Goal: Task Accomplishment & Management: Manage account settings

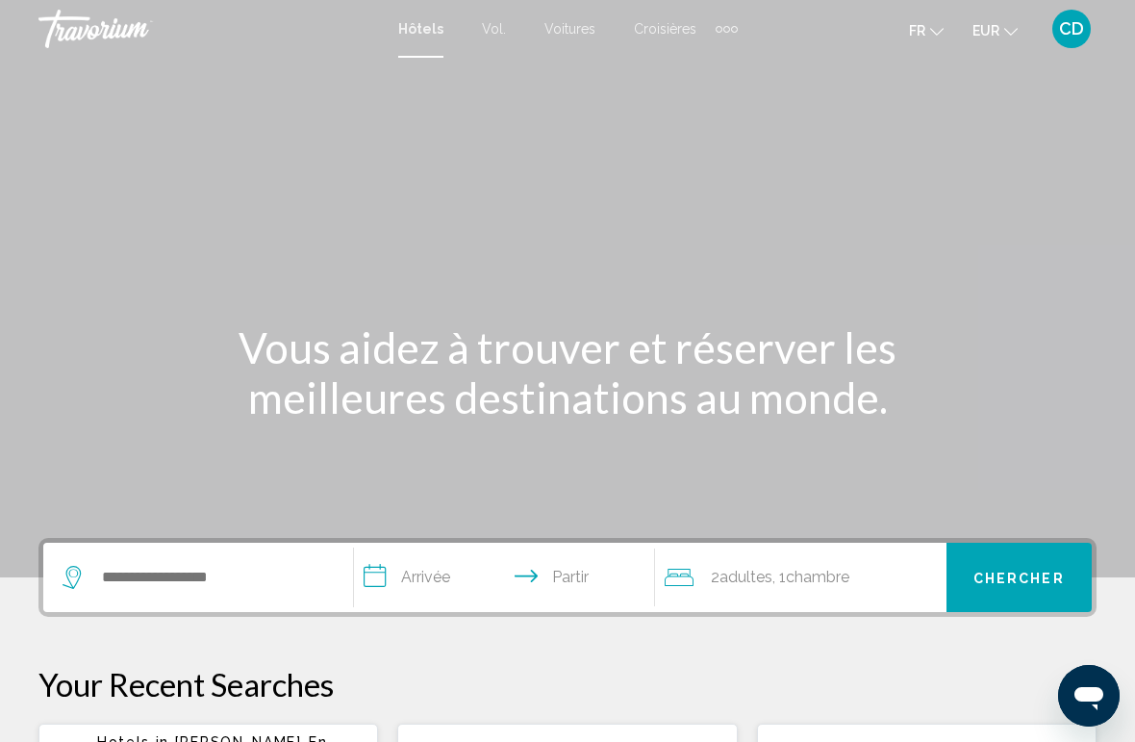
click at [1064, 38] on font "CD" at bounding box center [1071, 28] width 25 height 20
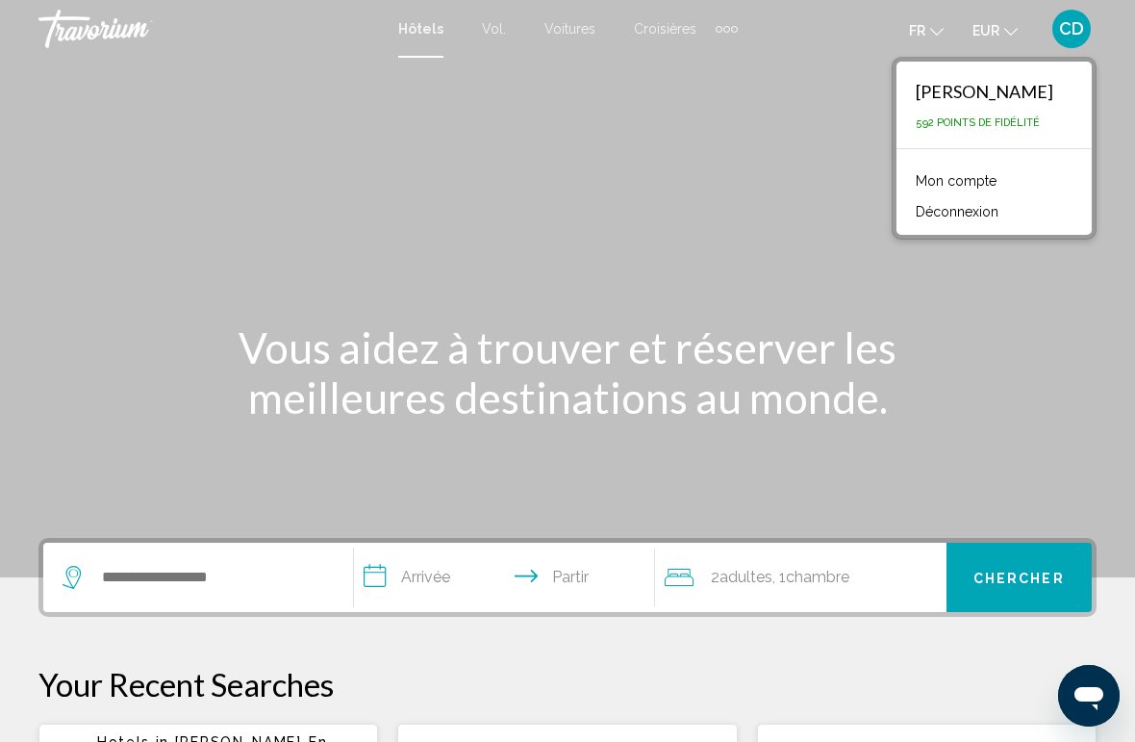
click at [991, 175] on font "Mon compte" at bounding box center [956, 180] width 81 height 15
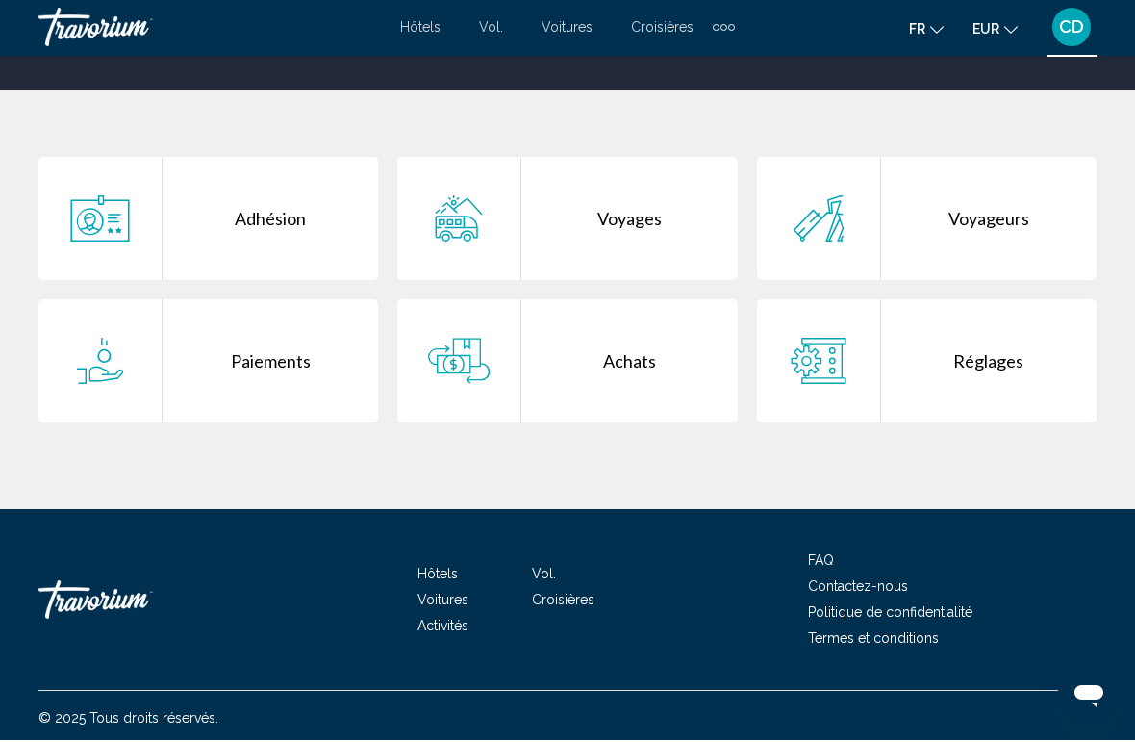
scroll to position [363, 0]
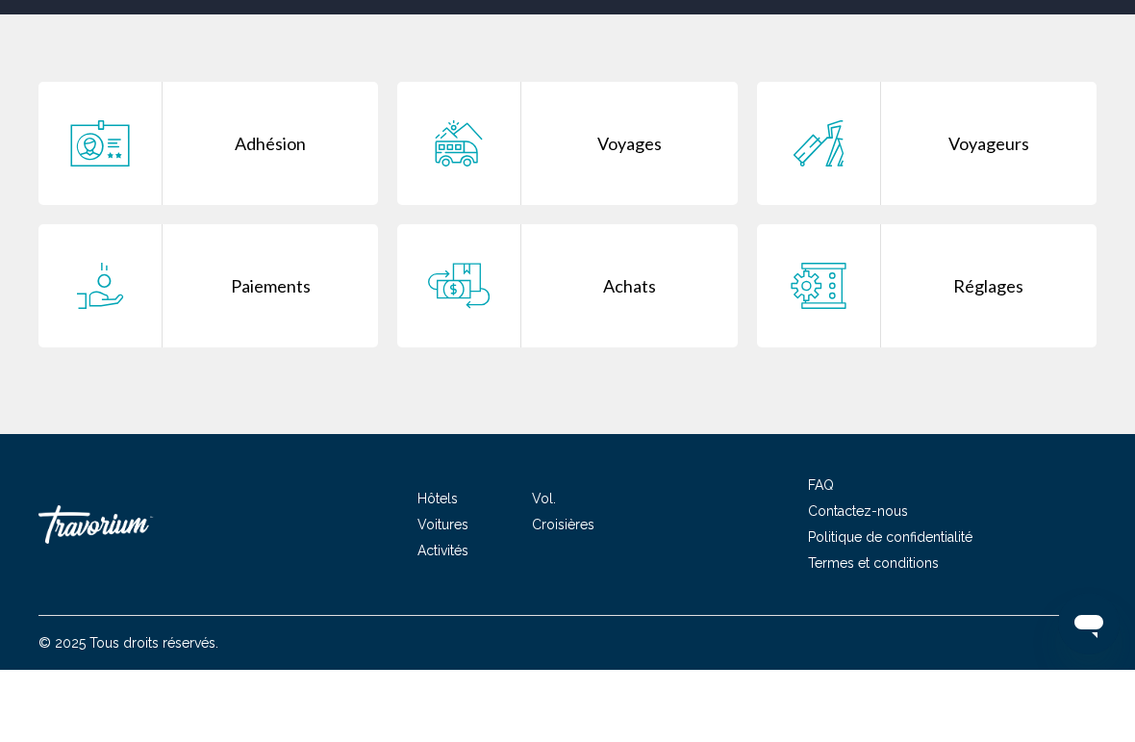
click at [272, 296] on div "Paiements" at bounding box center [270, 357] width 215 height 123
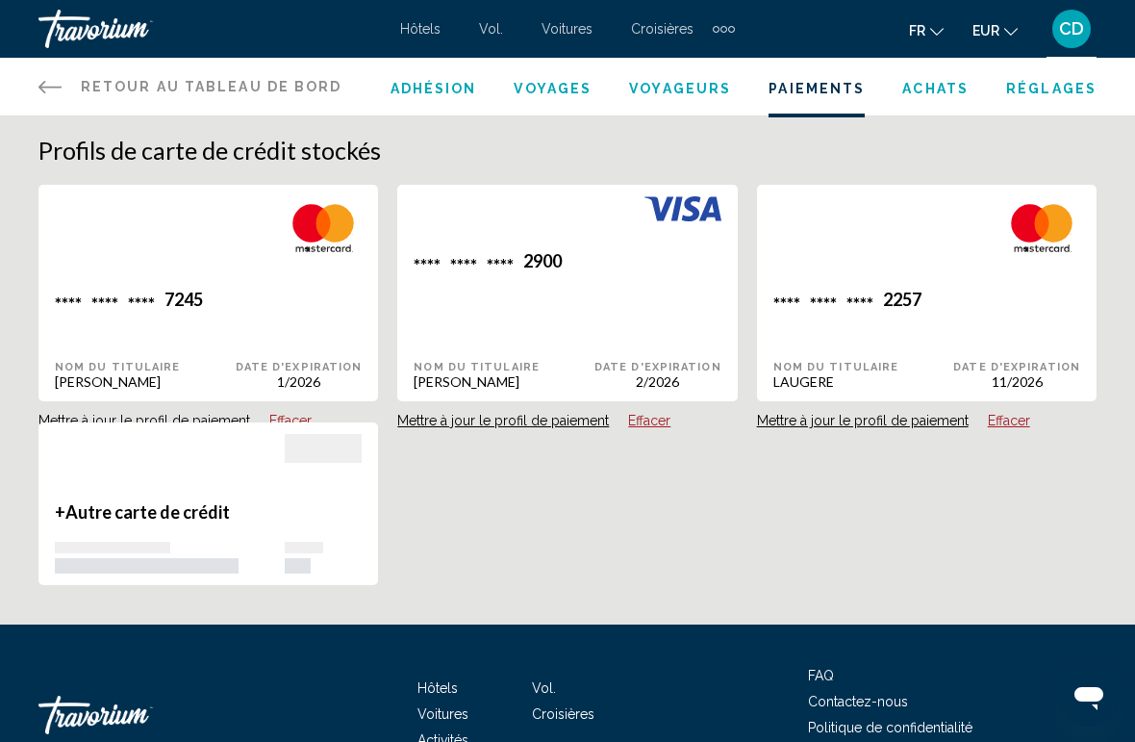
click at [940, 91] on span "Achats" at bounding box center [935, 88] width 66 height 15
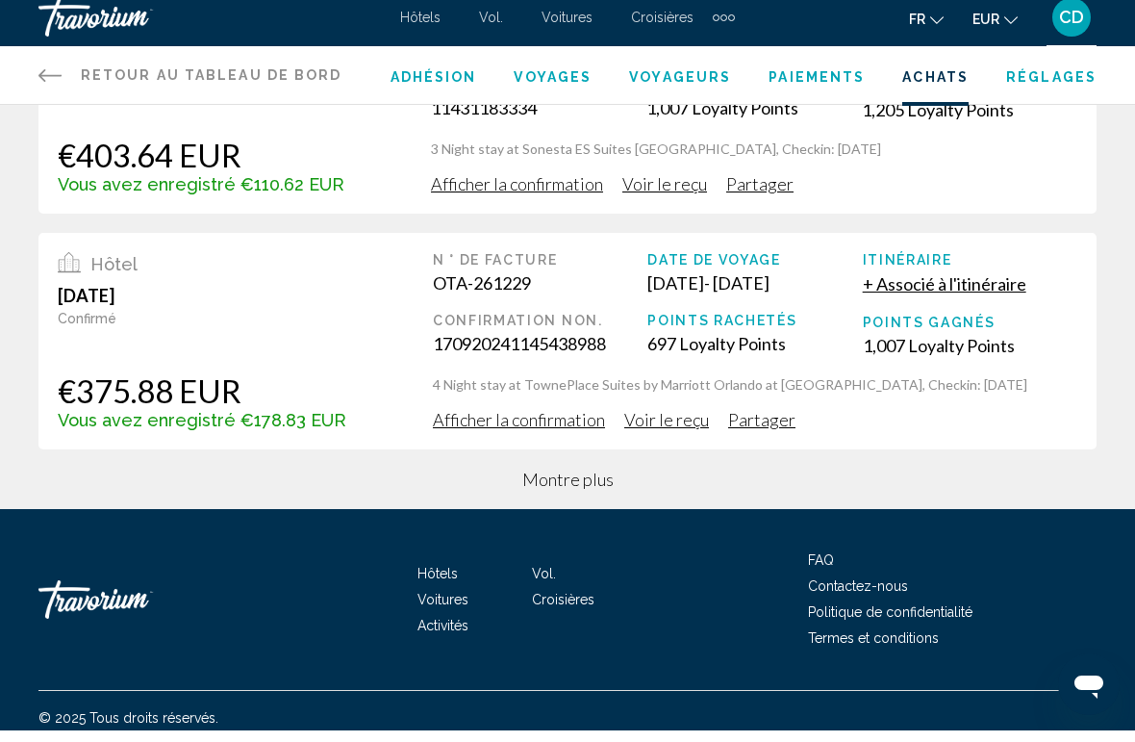
scroll to position [839, 0]
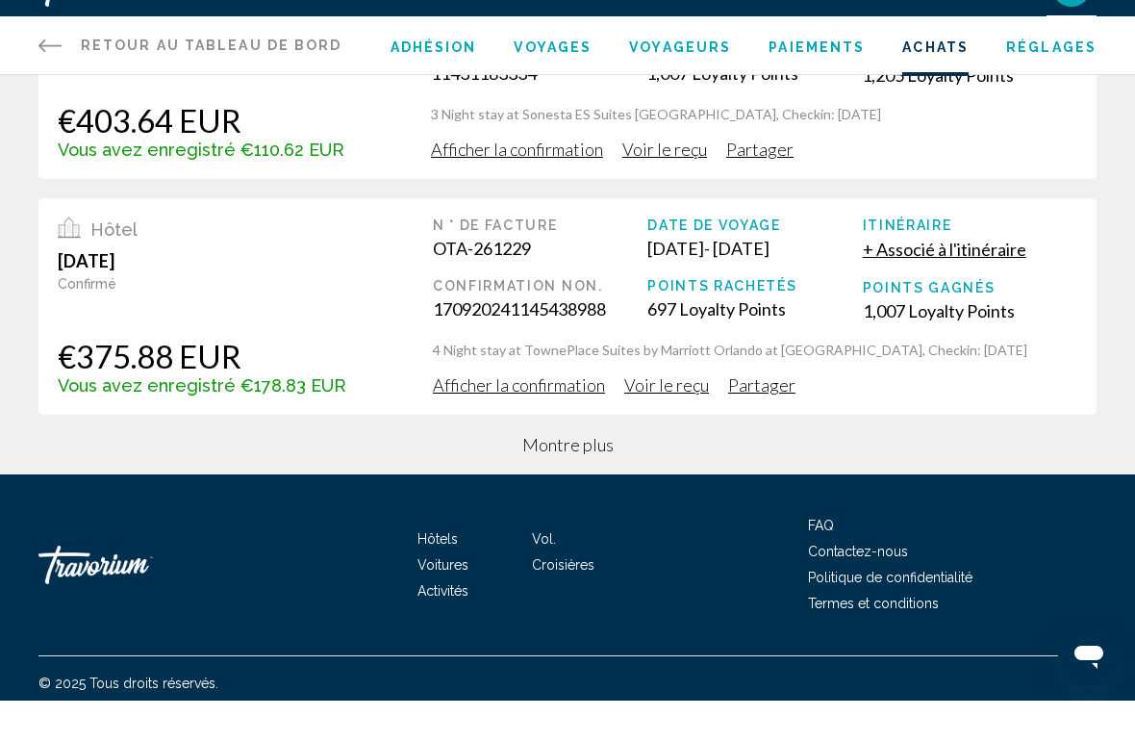
click at [577, 475] on span "Montre plus" at bounding box center [567, 485] width 91 height 21
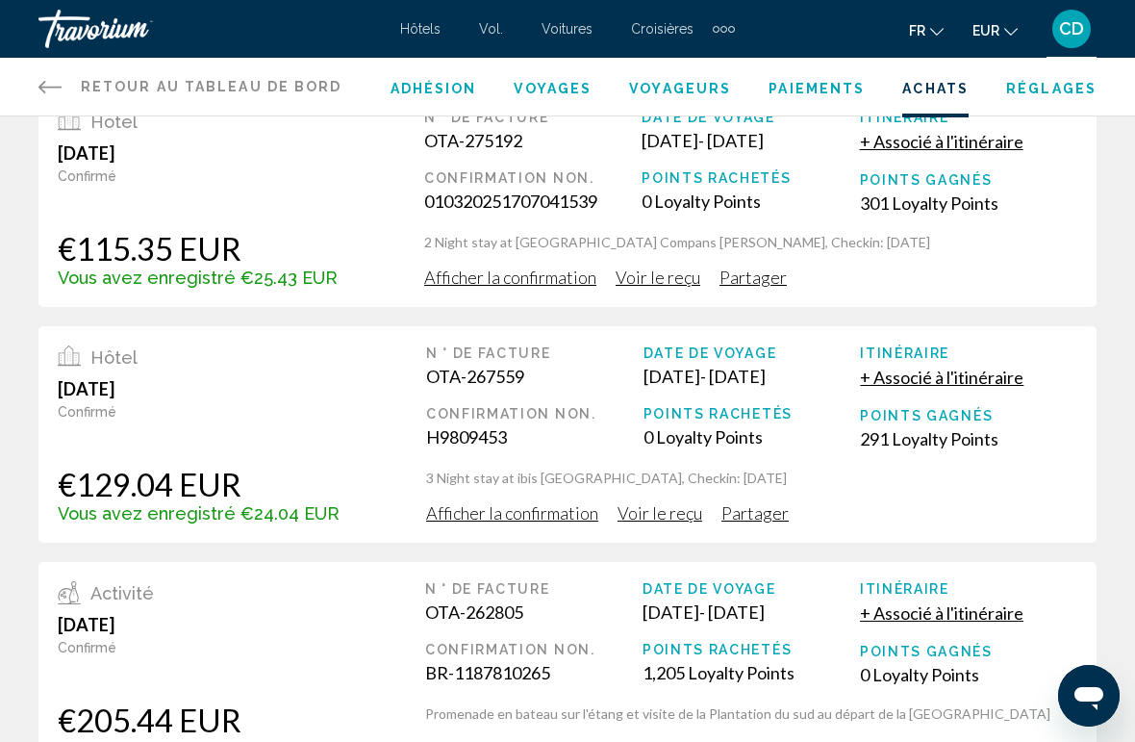
scroll to position [0, 0]
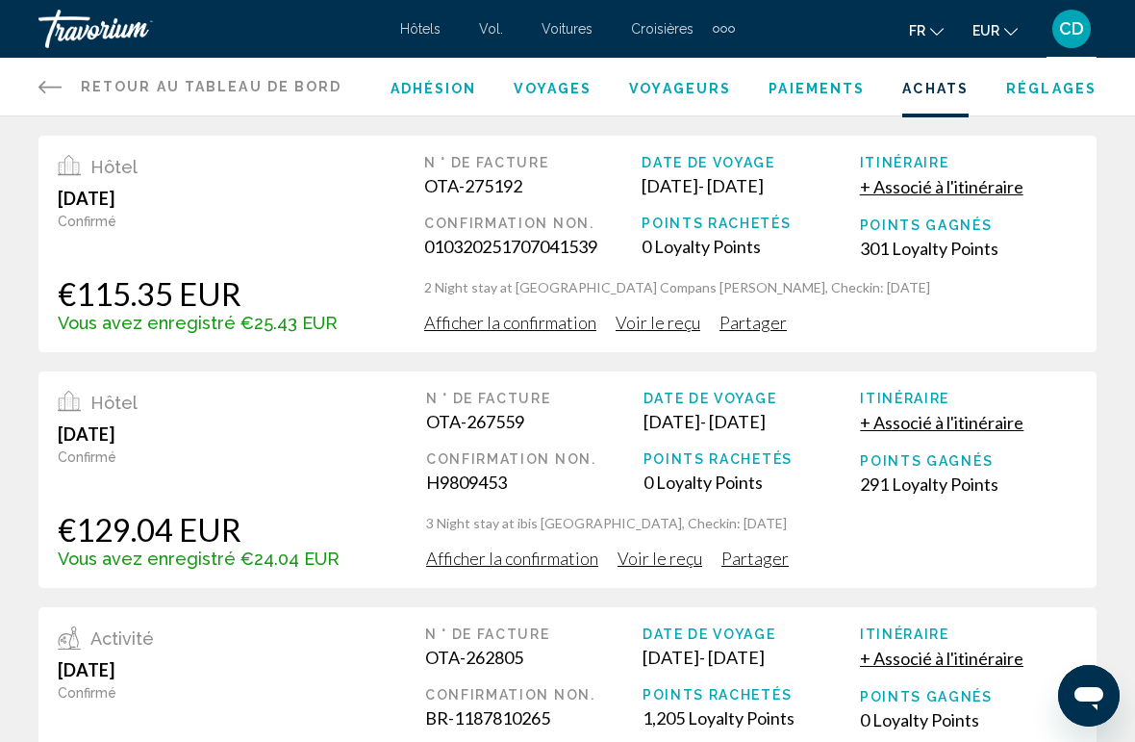
click at [721, 31] on div "Éléments de navigation supplémentaires" at bounding box center [724, 29] width 7 height 7
click at [680, 70] on font "Activités" at bounding box center [694, 64] width 51 height 15
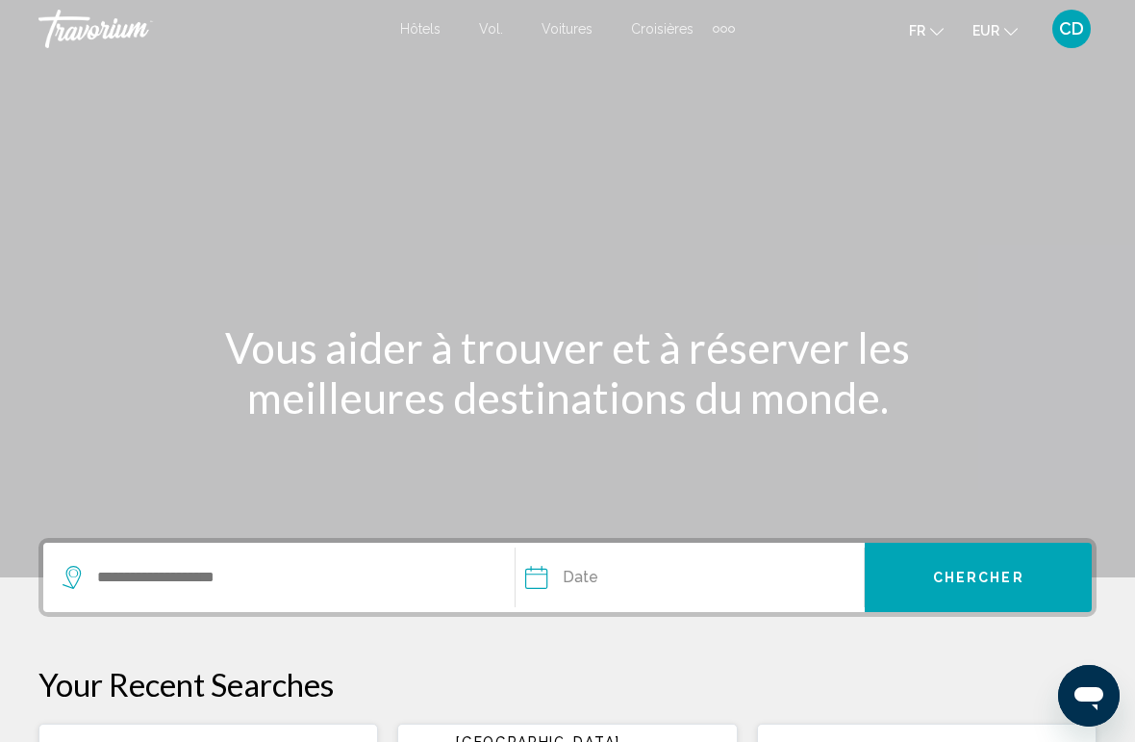
click at [1084, 30] on div "CD" at bounding box center [1071, 29] width 38 height 38
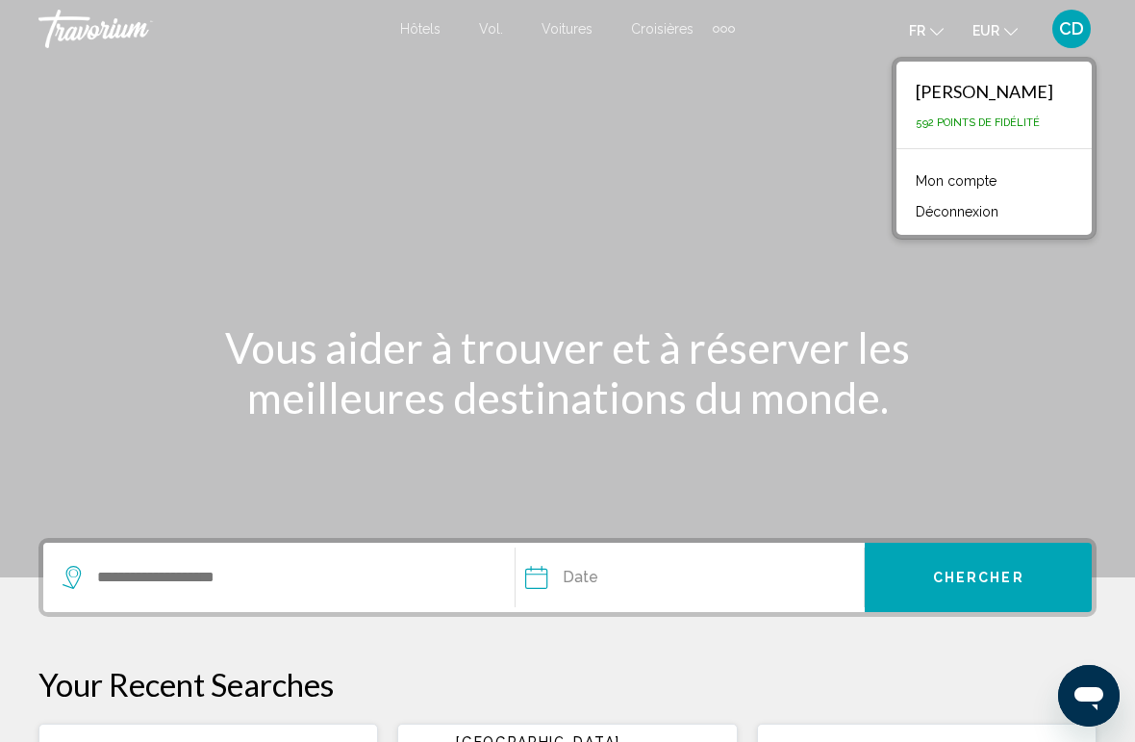
click at [1019, 96] on font "[PERSON_NAME]" at bounding box center [985, 91] width 138 height 21
click at [990, 170] on link "Mon compte" at bounding box center [956, 180] width 100 height 25
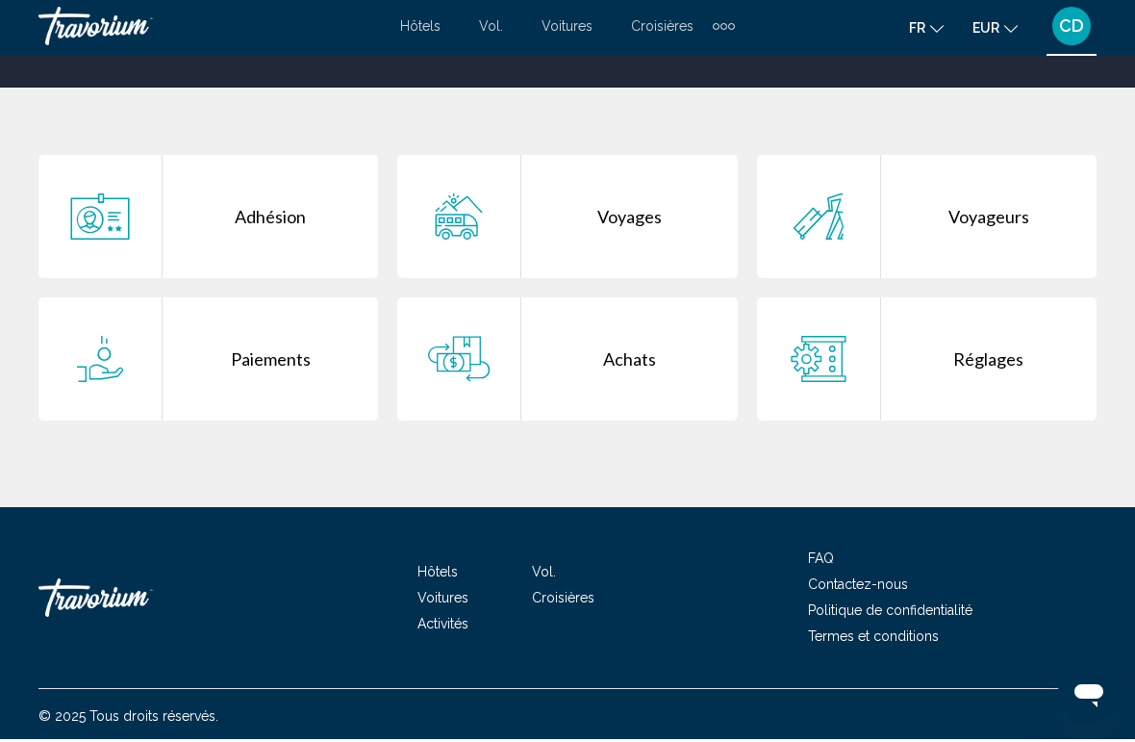
scroll to position [358, 0]
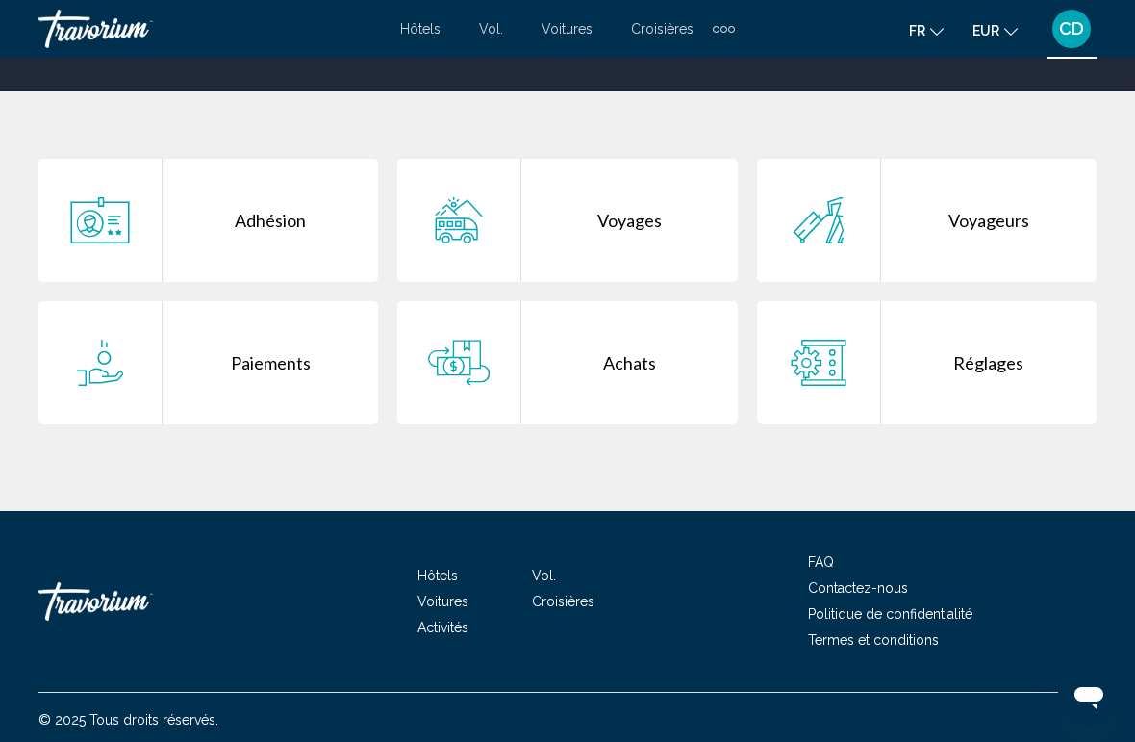
click at [629, 378] on div "Achats" at bounding box center [628, 362] width 215 height 123
